Goal: Information Seeking & Learning: Find specific fact

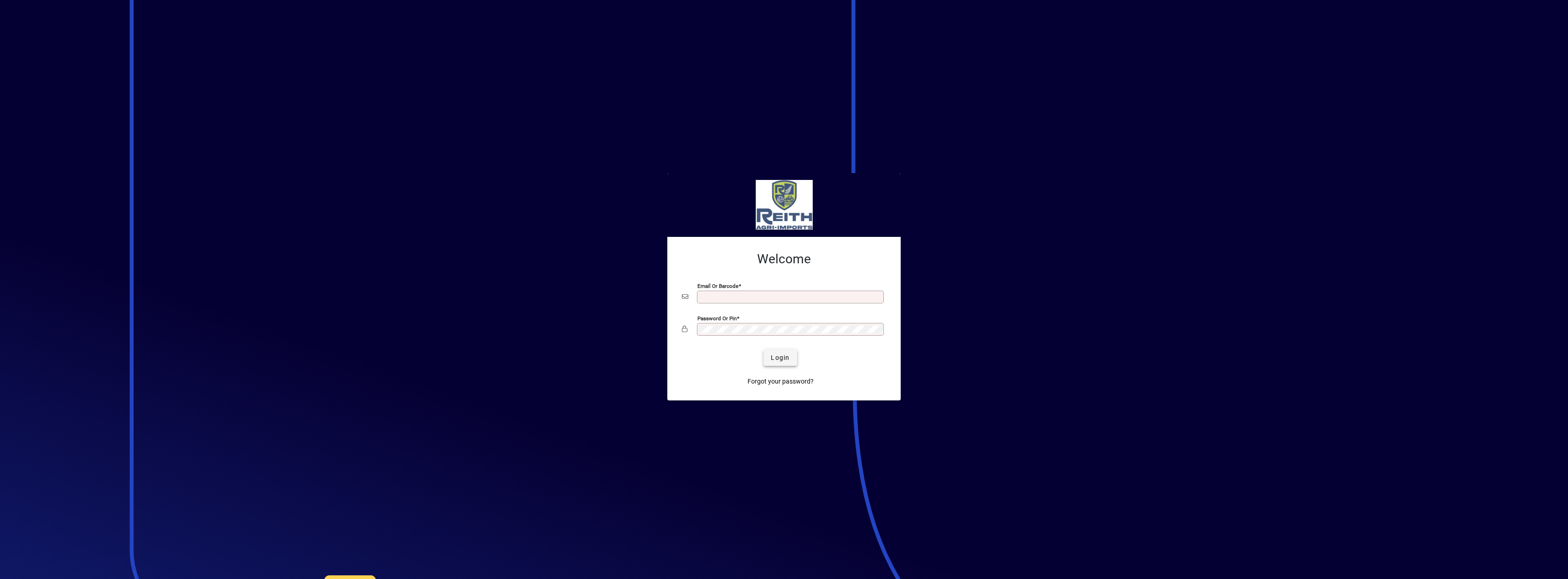
type input "**********"
click at [777, 356] on span "Login" at bounding box center [780, 358] width 19 height 10
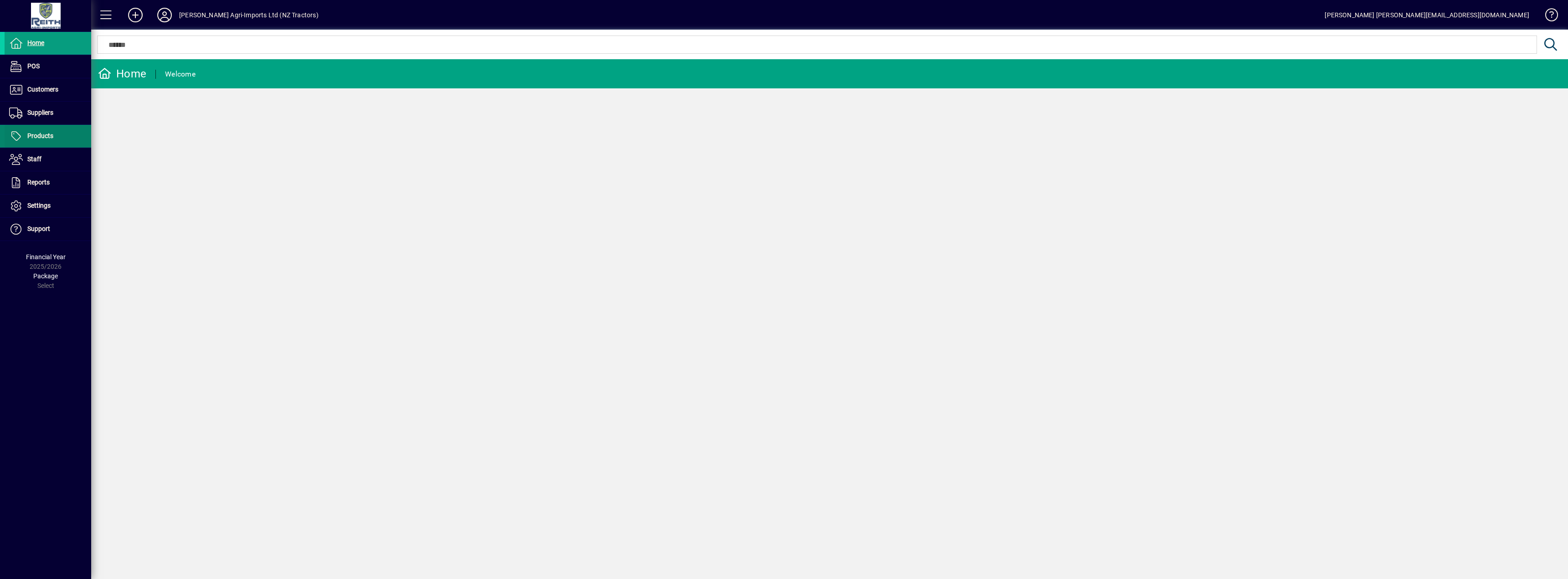
click at [63, 135] on span at bounding box center [47, 136] width 86 height 22
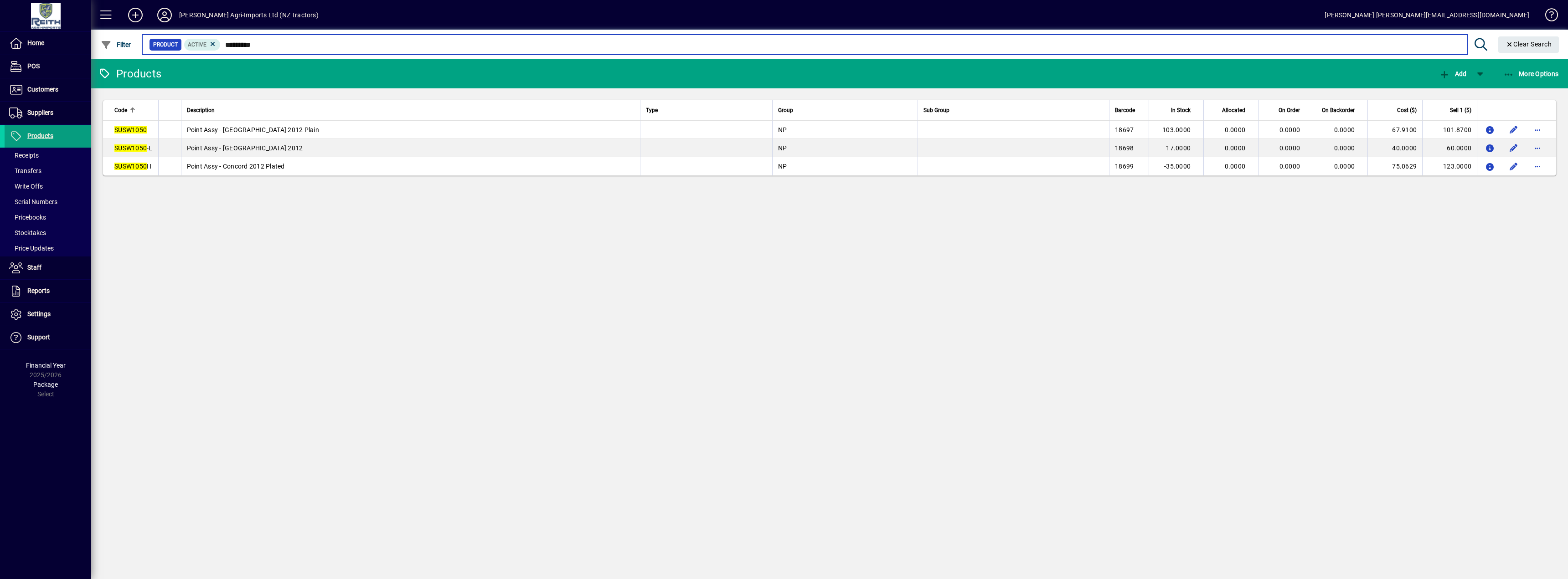
type input "*********"
